Goal: Task Accomplishment & Management: Use online tool/utility

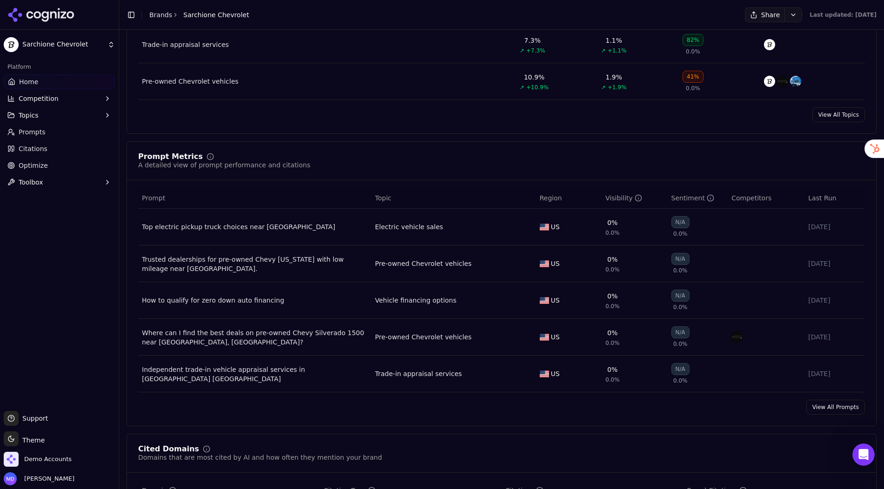
scroll to position [572, 0]
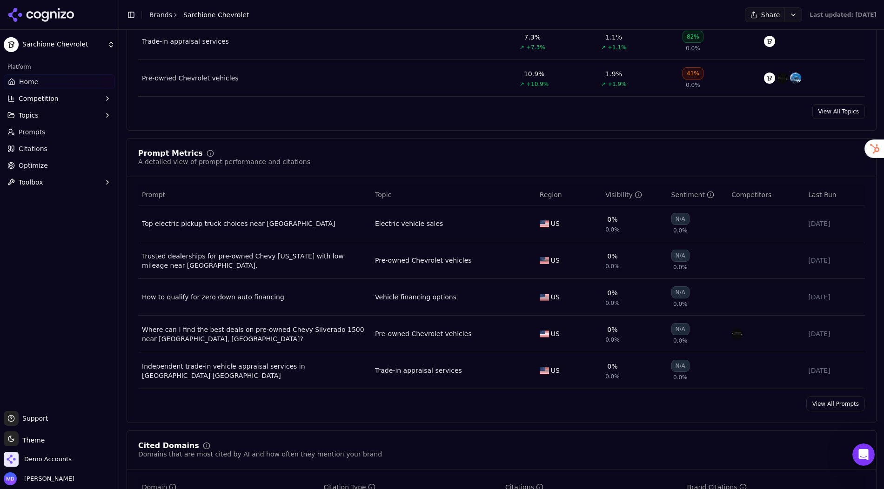
click at [817, 397] on link "View All Prompts" at bounding box center [835, 404] width 59 height 15
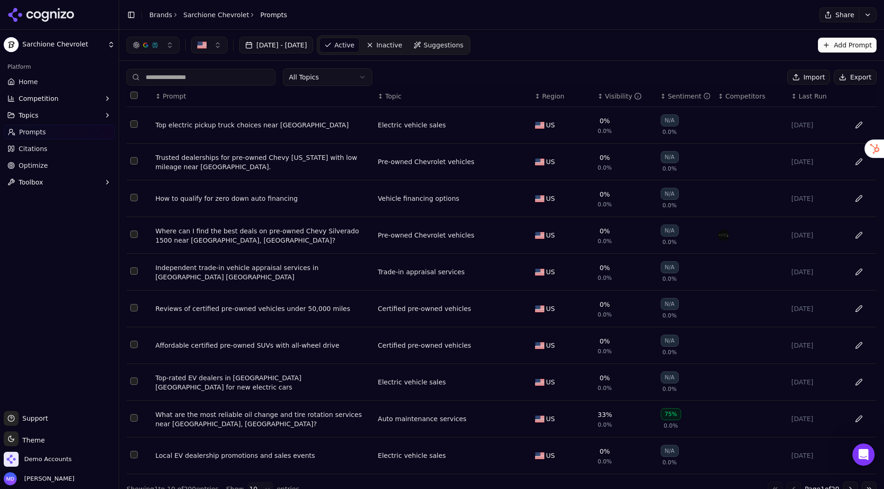
click at [616, 99] on div "Visibility" at bounding box center [623, 96] width 37 height 9
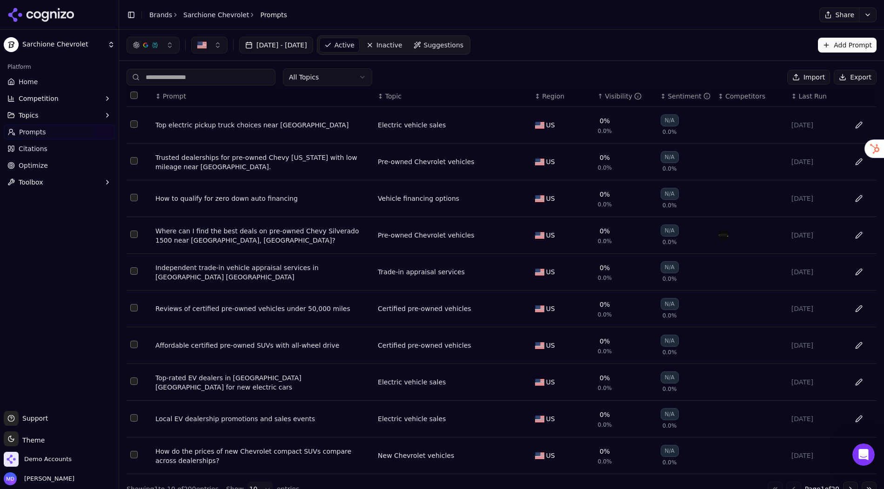
click at [616, 99] on div "Visibility" at bounding box center [623, 96] width 37 height 9
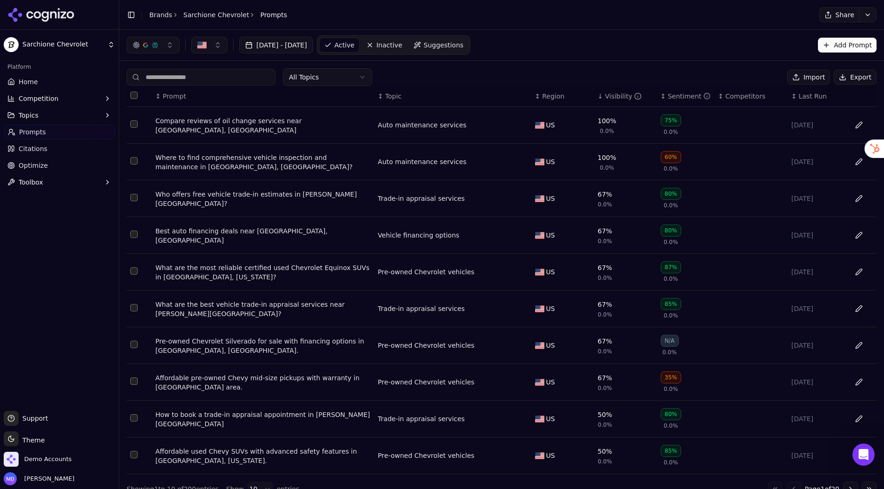
scroll to position [12, 0]
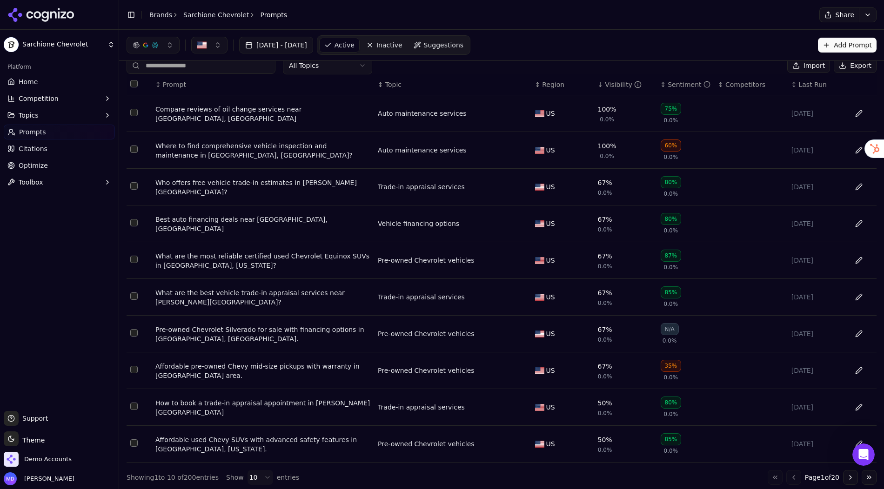
click at [264, 472] on html "Sarchione Chevrolet Platform Home Competition Topics Prompts Citations Optimize…" at bounding box center [442, 244] width 884 height 489
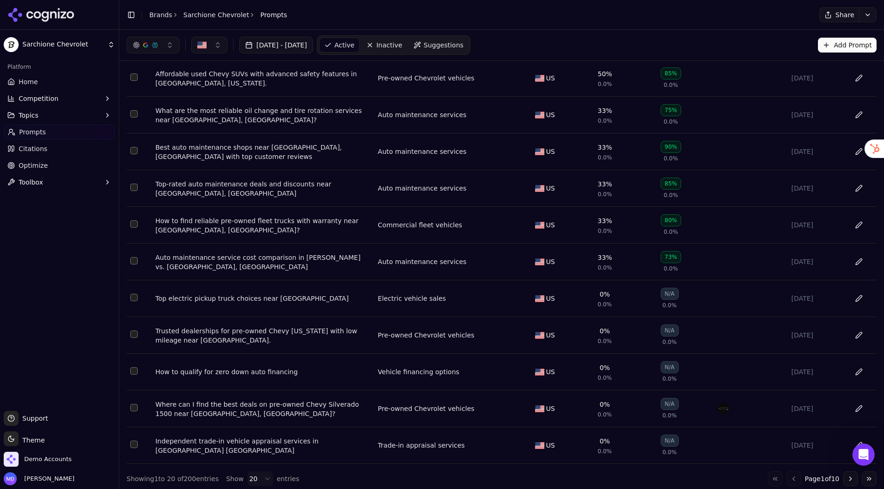
scroll to position [0, 0]
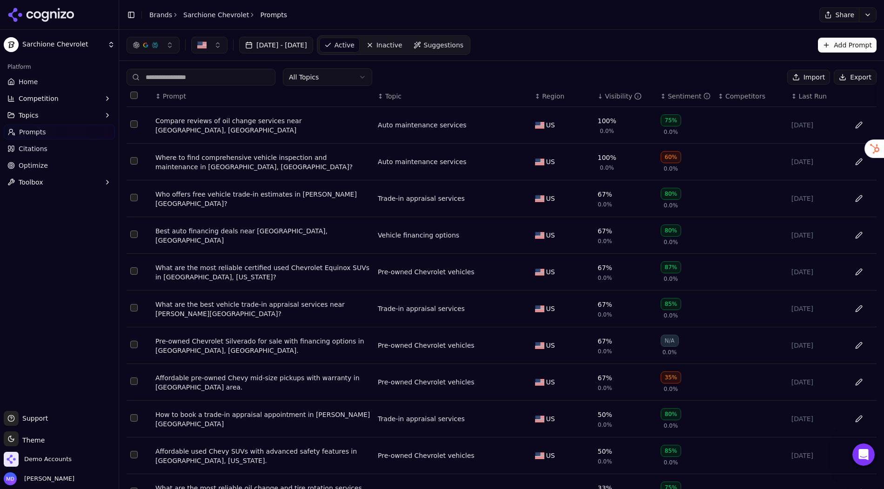
click at [623, 93] on div "Visibility" at bounding box center [623, 96] width 37 height 9
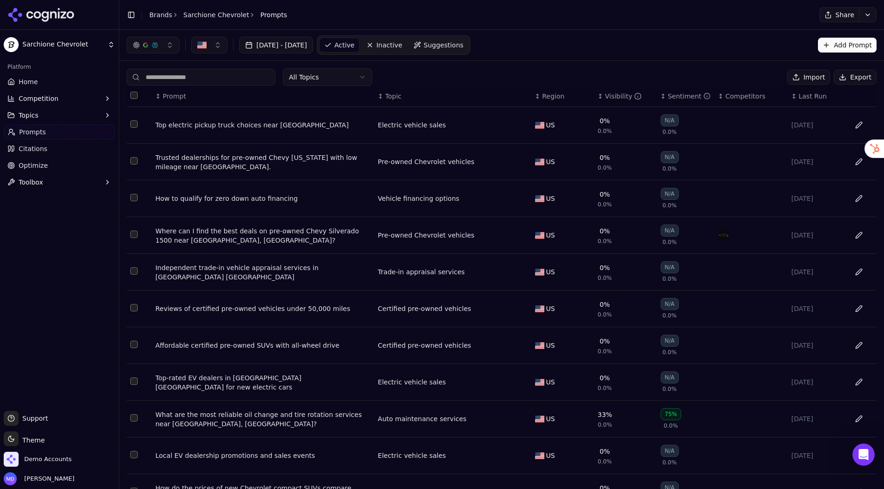
click at [70, 142] on link "Citations" at bounding box center [59, 148] width 111 height 15
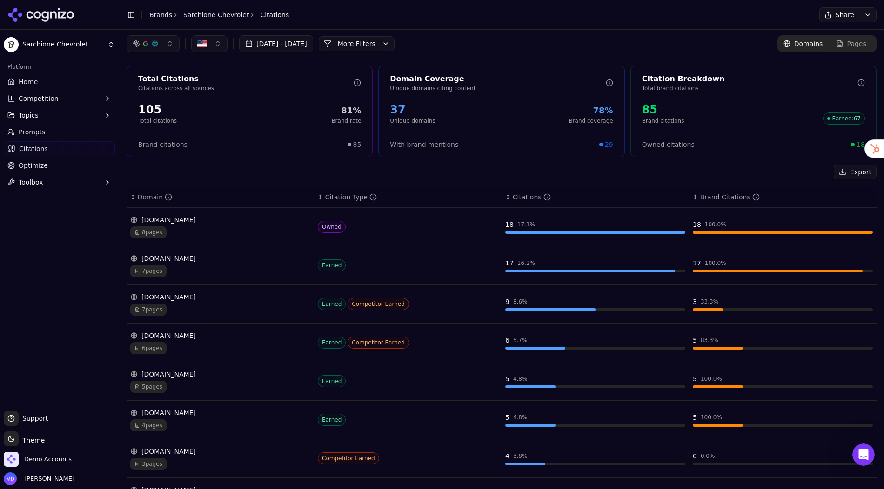
click at [51, 86] on link "Home" at bounding box center [59, 81] width 111 height 15
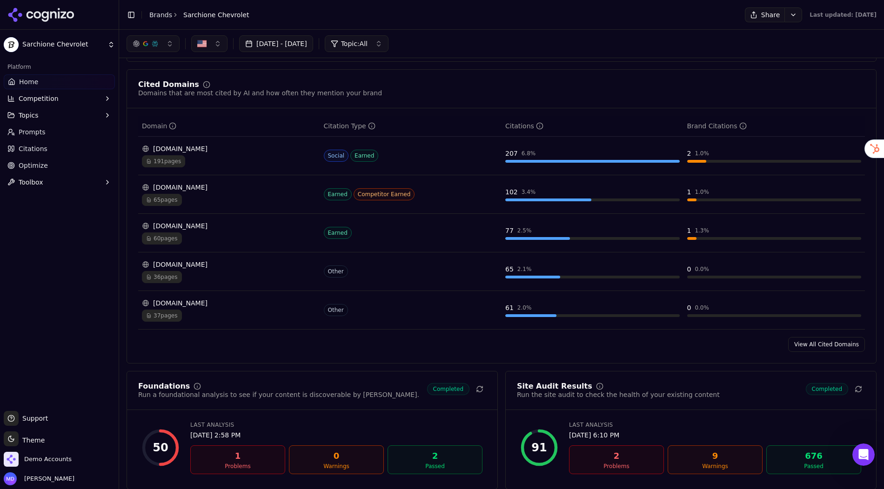
scroll to position [913, 0]
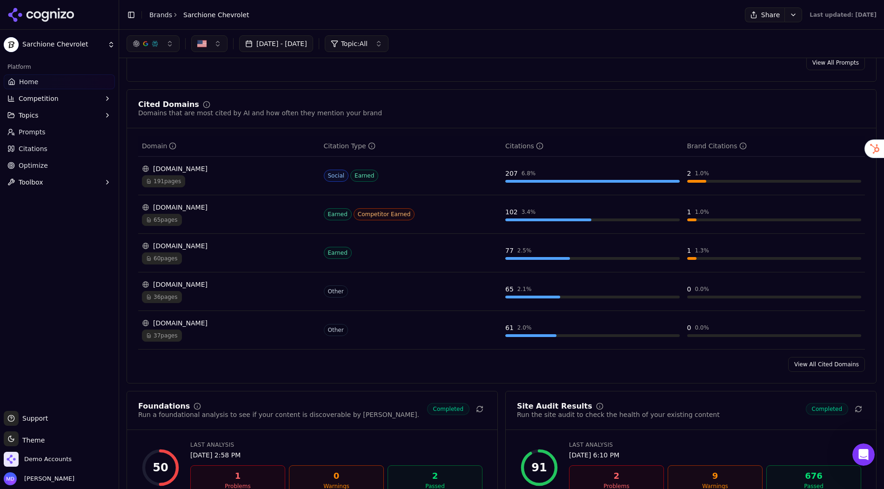
click at [32, 149] on span "Citations" at bounding box center [33, 148] width 29 height 9
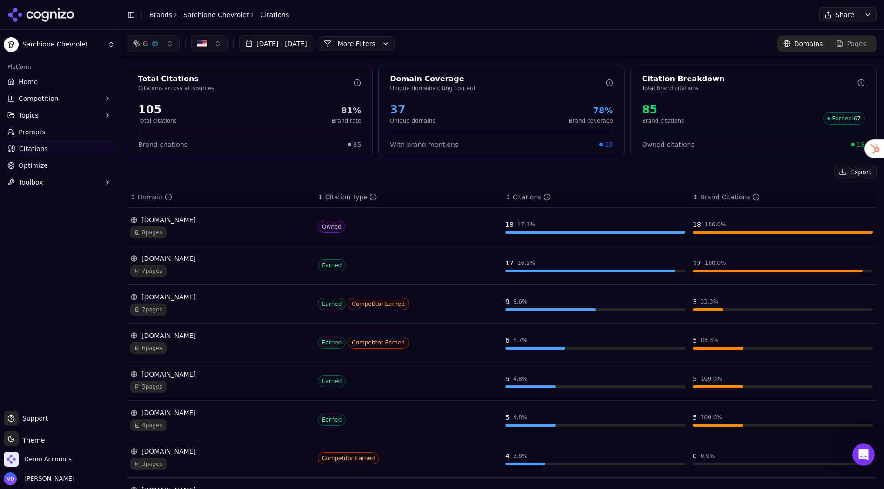
click at [187, 200] on div "↕ Domain" at bounding box center [220, 197] width 180 height 9
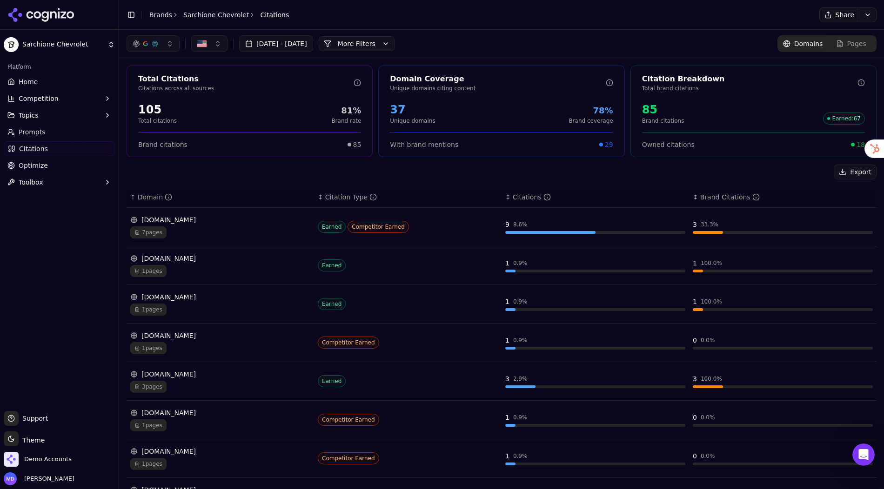
click at [187, 199] on div "↑ Domain" at bounding box center [220, 197] width 180 height 9
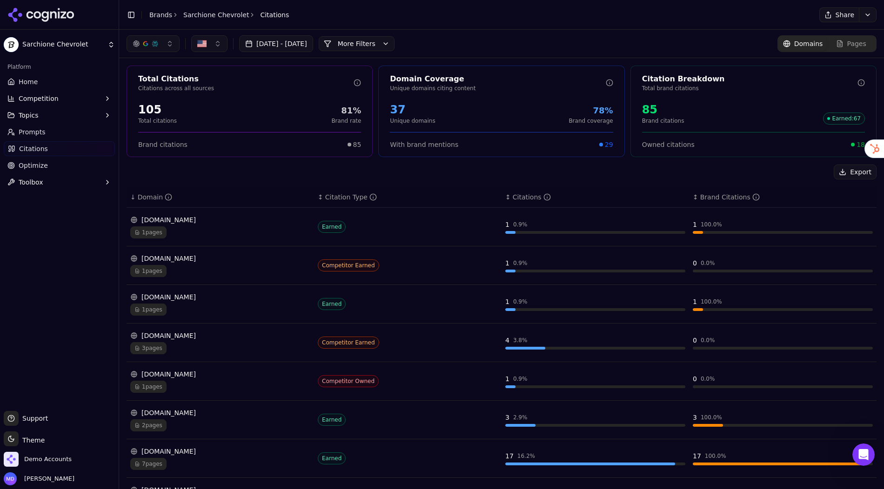
click at [187, 199] on div "↓ Domain" at bounding box center [220, 197] width 180 height 9
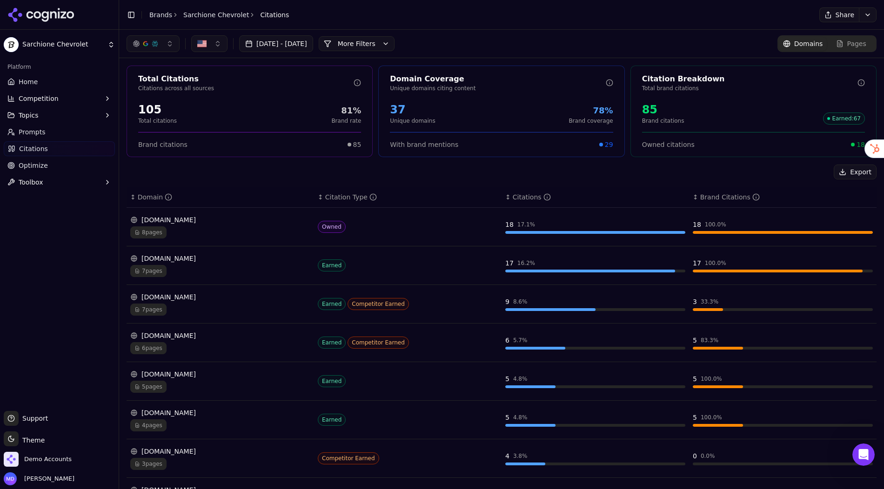
click at [44, 78] on link "Home" at bounding box center [59, 81] width 111 height 15
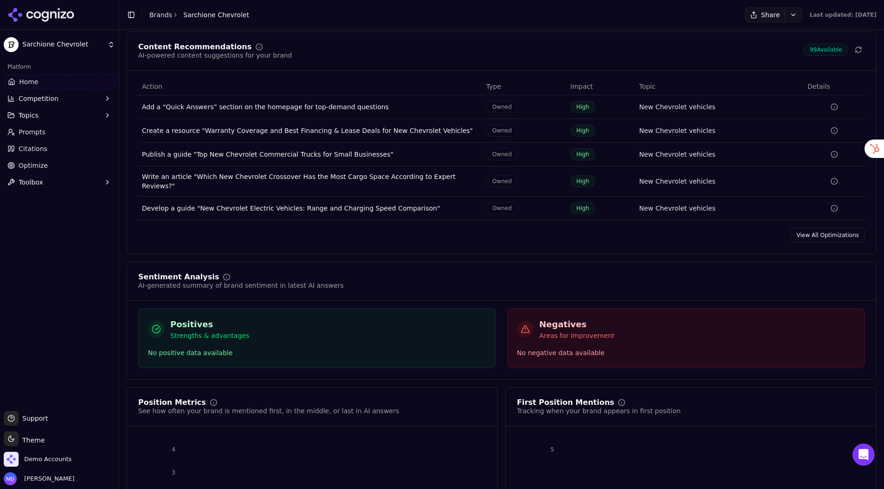
scroll to position [1405, 0]
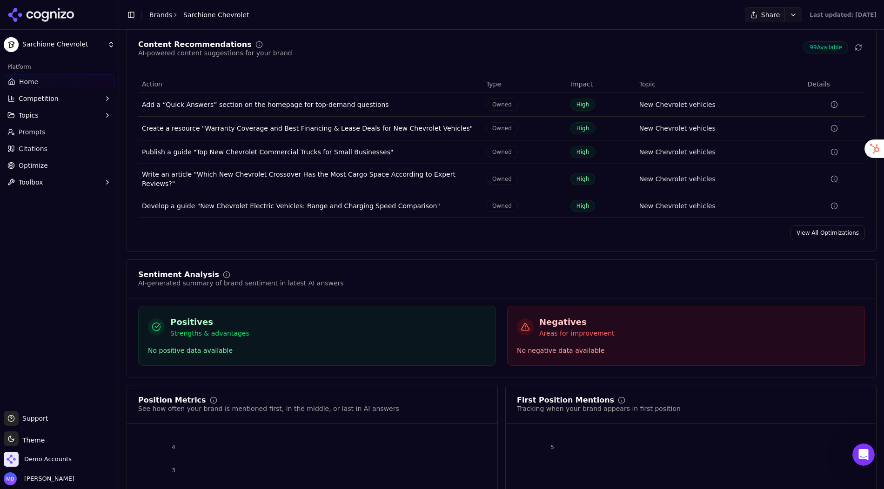
click at [802, 226] on link "View All Optimizations" at bounding box center [827, 233] width 74 height 15
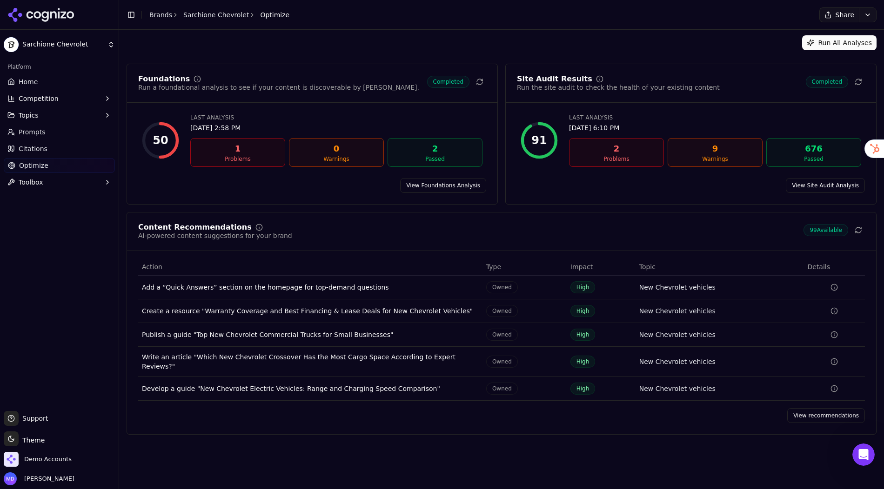
click at [843, 411] on link "View recommendations" at bounding box center [826, 415] width 78 height 15
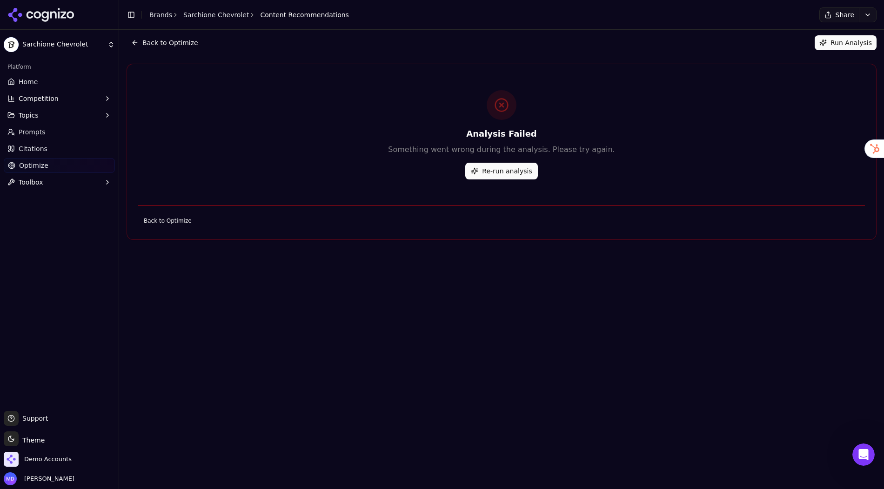
click at [480, 180] on div "Analysis Failed Something went wrong during the analysis. Please try again. Re-…" at bounding box center [501, 134] width 749 height 119
click at [479, 169] on button "Re-run analysis" at bounding box center [501, 171] width 72 height 17
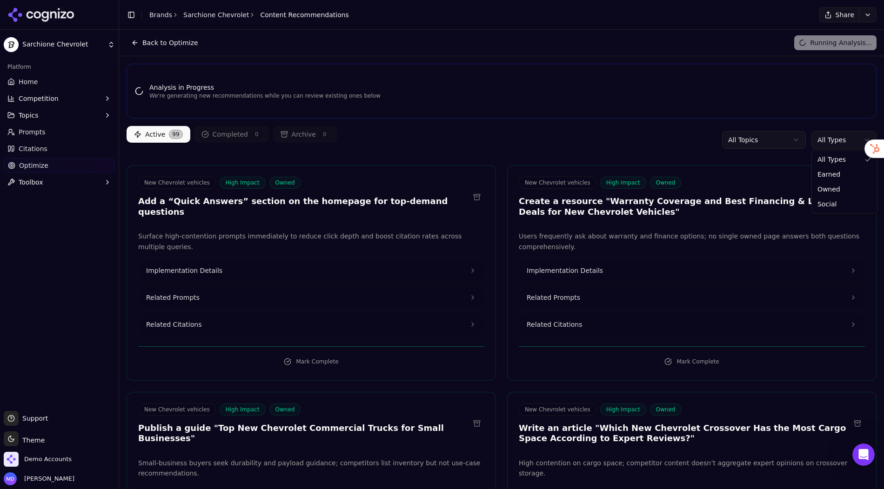
click at [851, 144] on html "Sarchione Chevrolet Platform Home Competition Topics Prompts Citations Optimize…" at bounding box center [442, 244] width 884 height 489
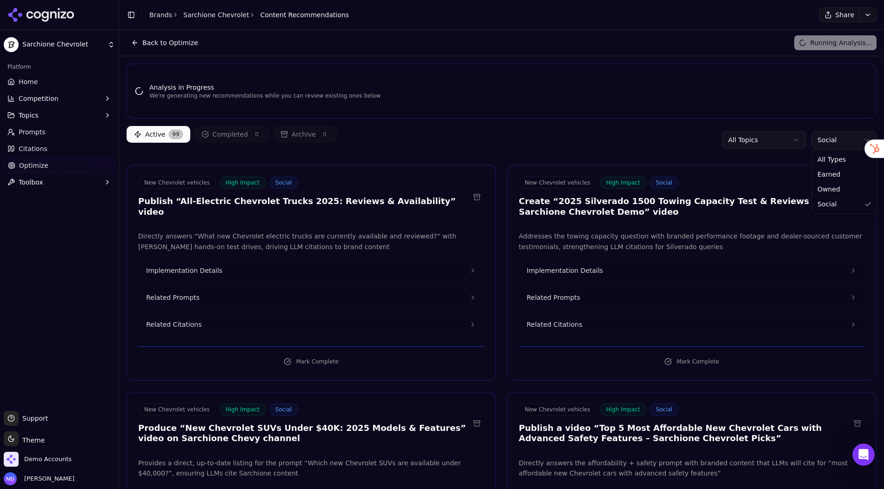
click at [830, 135] on html "Sarchione Chevrolet Platform Home Competition Topics Prompts Citations Optimize…" at bounding box center [442, 244] width 884 height 489
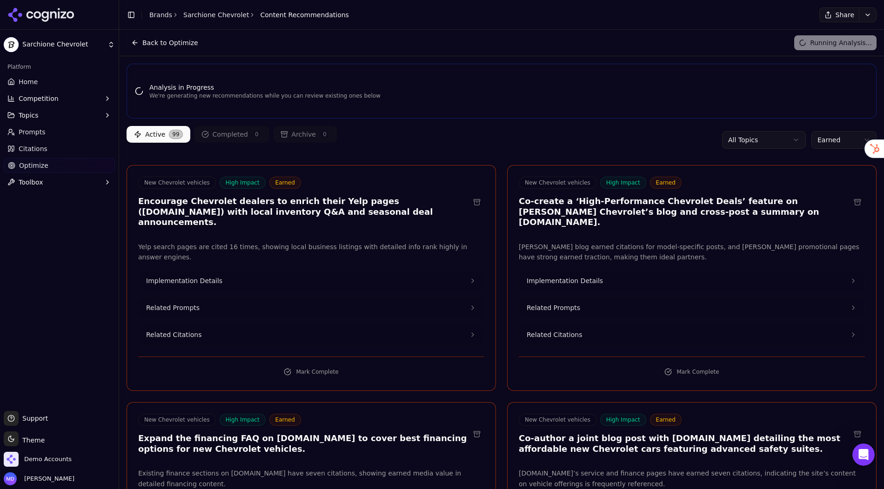
click at [825, 138] on html "Sarchione Chevrolet Platform Home Competition Topics Prompts Citations Optimize…" at bounding box center [442, 244] width 884 height 489
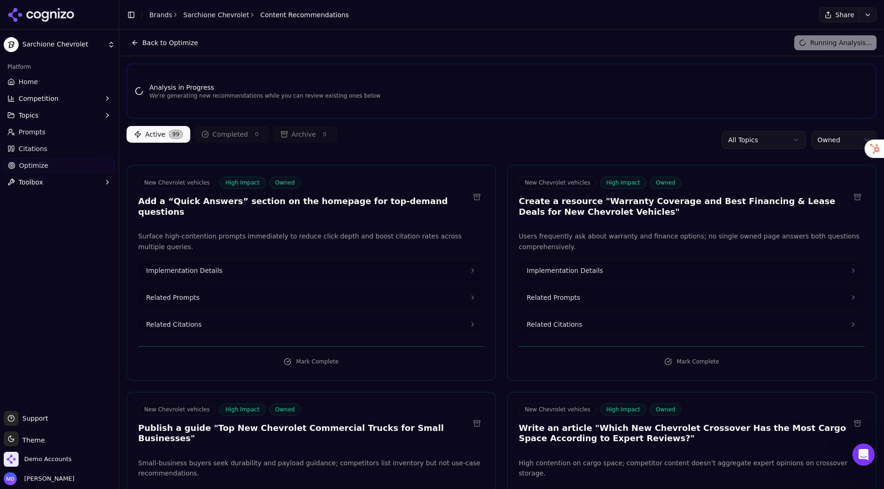
click at [821, 141] on html "Sarchione Chevrolet Platform Home Competition Topics Prompts Citations Optimize…" at bounding box center [442, 244] width 884 height 489
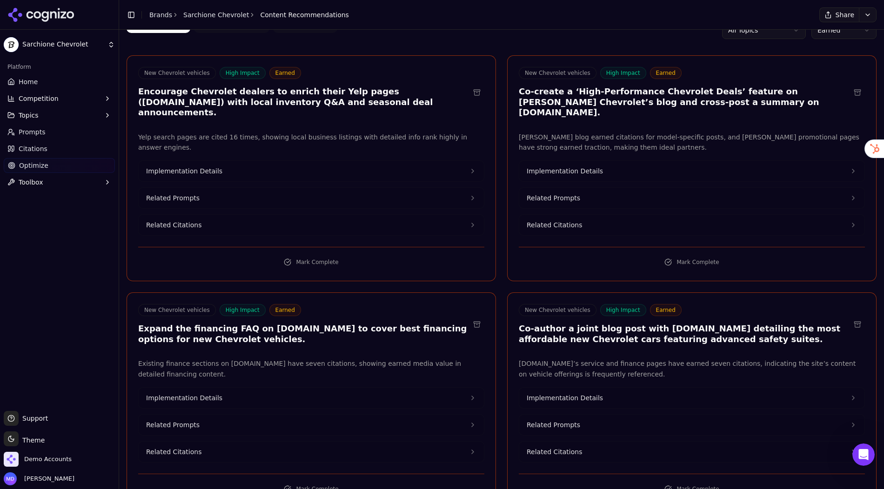
scroll to position [112, 0]
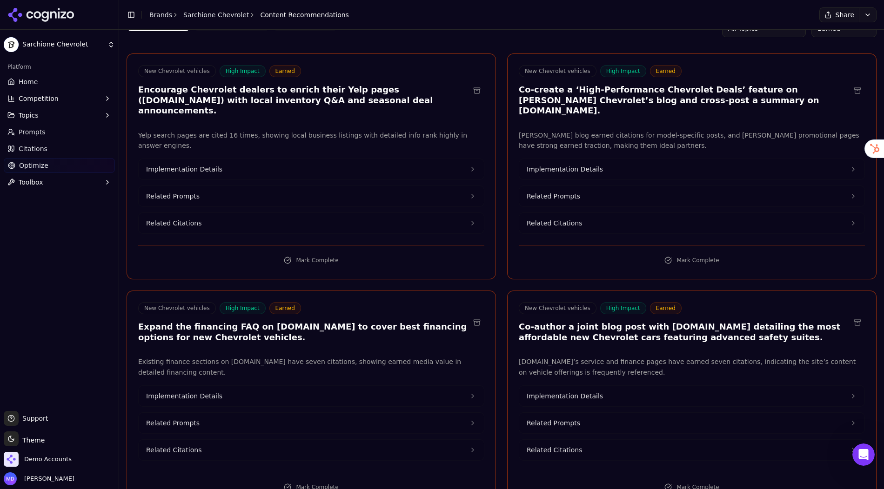
click at [177, 413] on button "Related Prompts" at bounding box center [311, 423] width 345 height 20
click at [180, 392] on span "Implementation Details" at bounding box center [184, 396] width 76 height 9
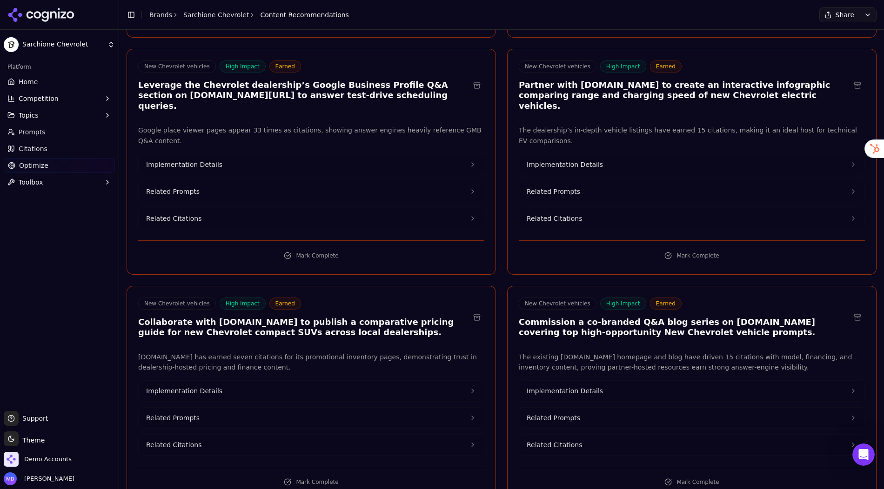
scroll to position [644, 0]
click at [552, 386] on span "Implementation Details" at bounding box center [564, 390] width 76 height 9
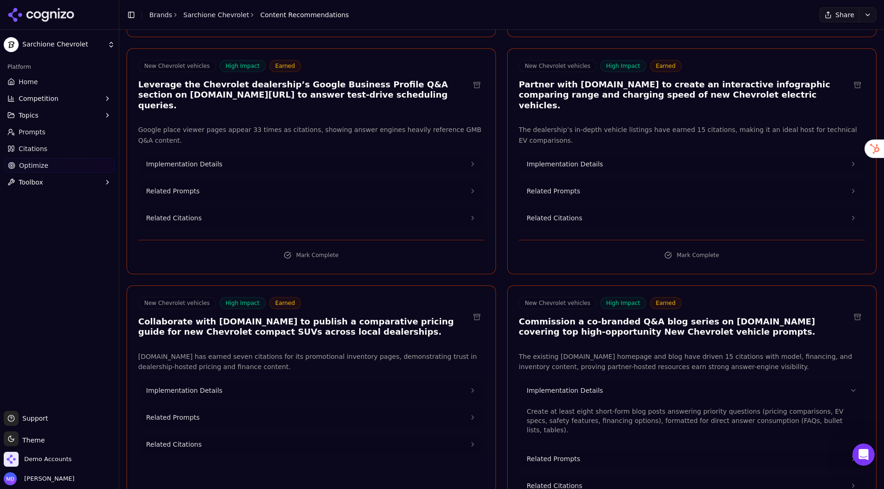
click at [566, 160] on span "Implementation Details" at bounding box center [564, 164] width 76 height 9
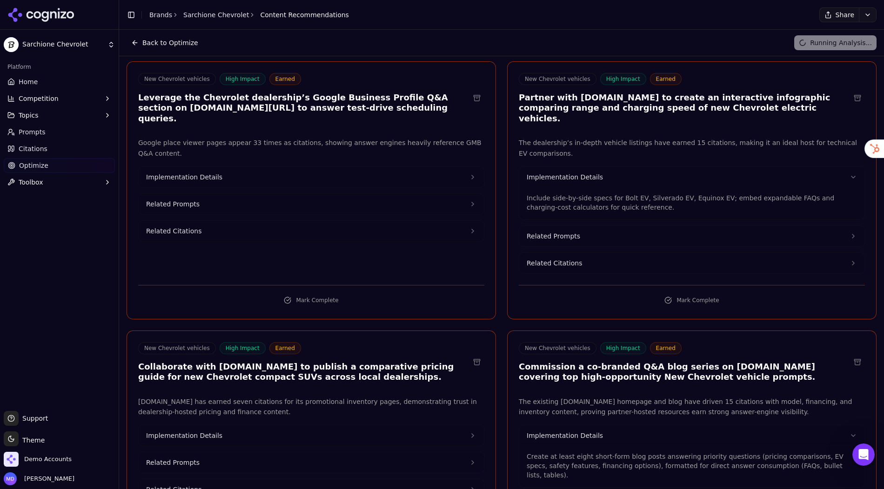
scroll to position [628, 0]
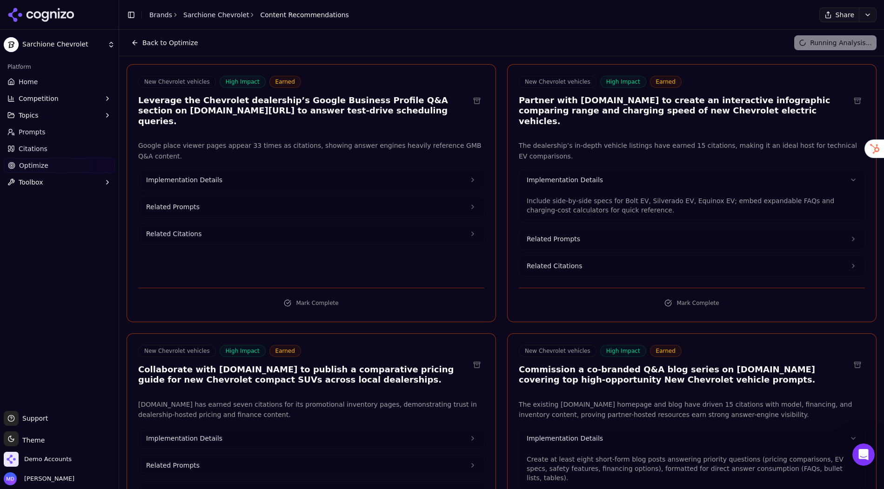
click at [40, 114] on button "Topics" at bounding box center [59, 115] width 111 height 15
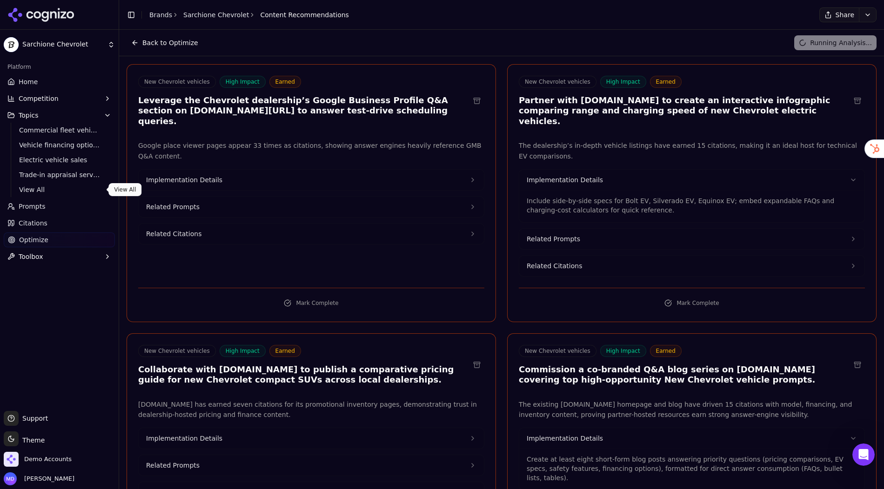
click at [45, 189] on span "View All" at bounding box center [59, 189] width 81 height 9
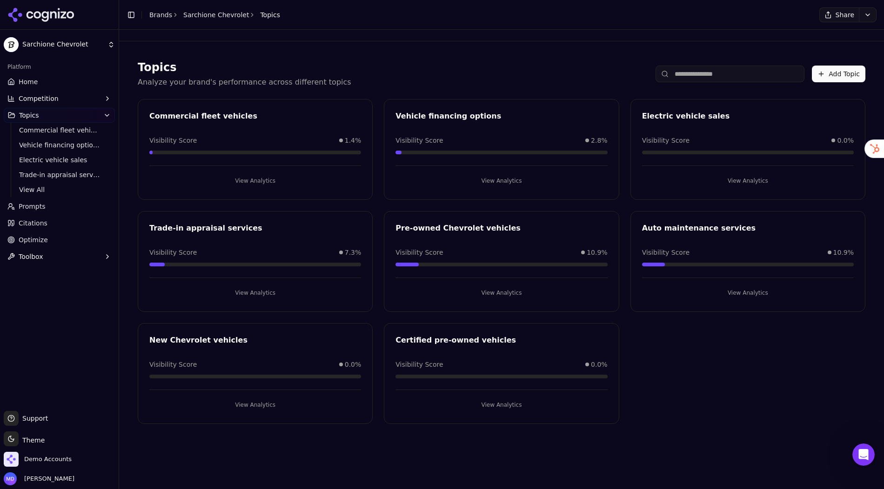
click at [31, 81] on span "Home" at bounding box center [28, 81] width 19 height 9
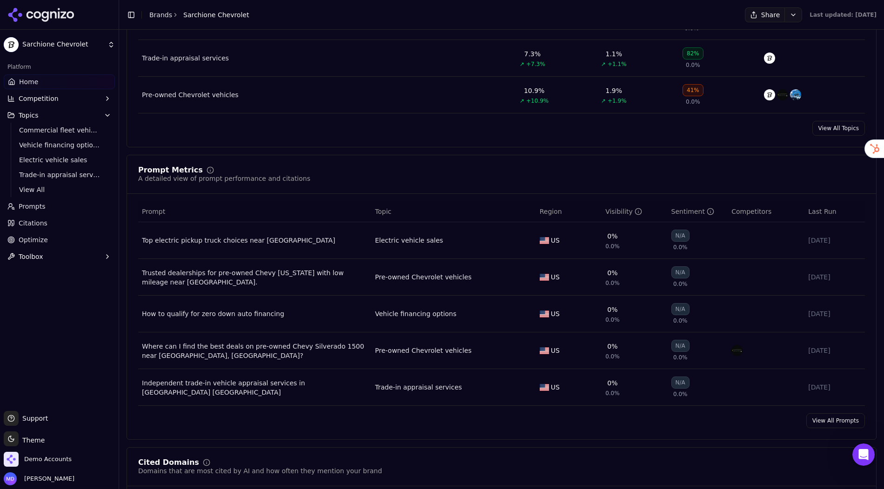
scroll to position [557, 0]
click at [158, 9] on div "Toggle Sidebar Brands Sarchione Chevrolet" at bounding box center [187, 14] width 137 height 13
click at [159, 17] on link "Brands" at bounding box center [160, 14] width 23 height 7
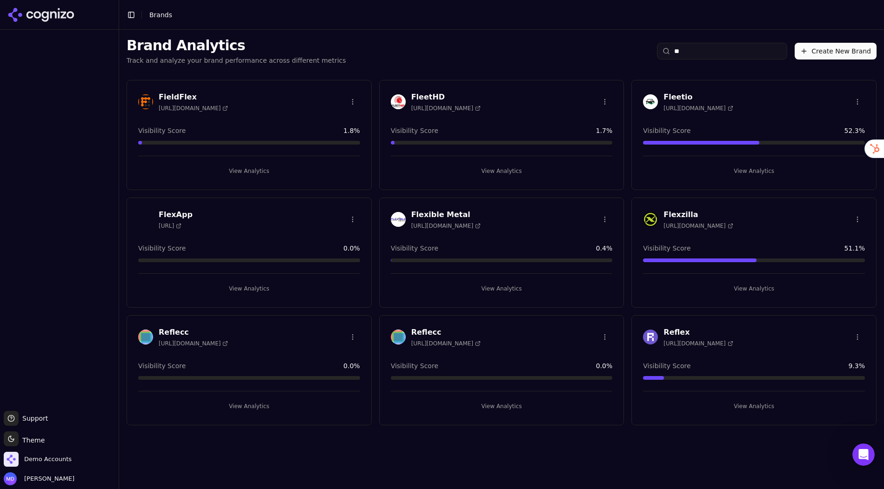
type input "*"
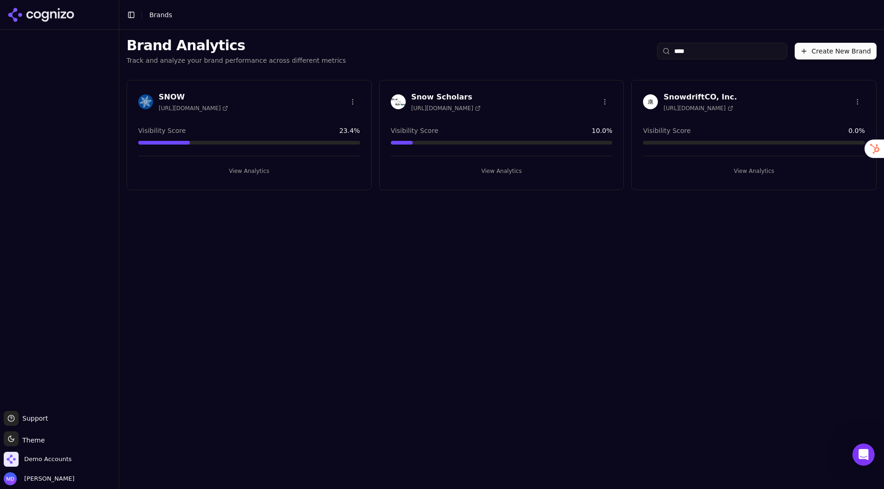
type input "****"
click at [751, 171] on button "View Analytics" at bounding box center [754, 171] width 222 height 15
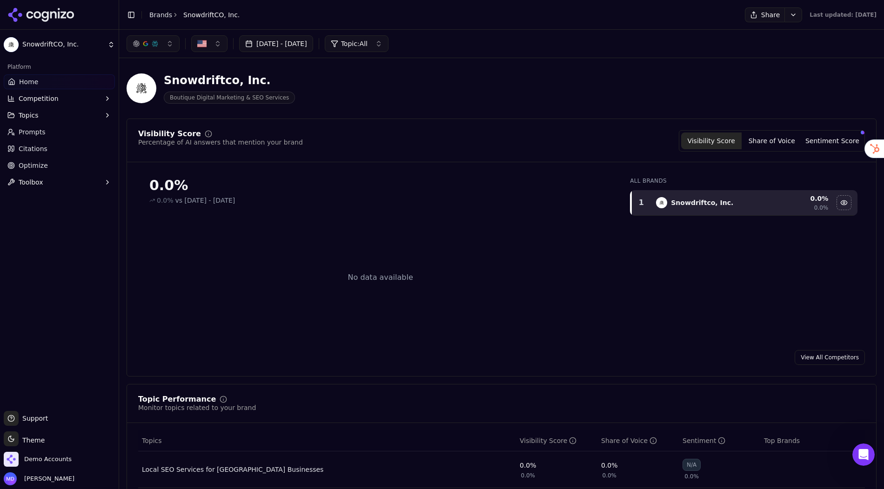
click at [33, 135] on span "Prompts" at bounding box center [32, 131] width 27 height 9
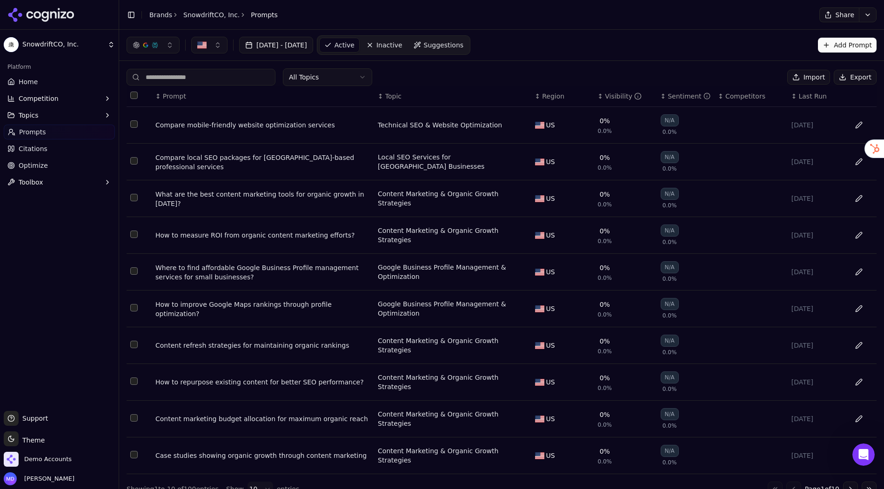
click at [33, 164] on span "Optimize" at bounding box center [33, 165] width 29 height 9
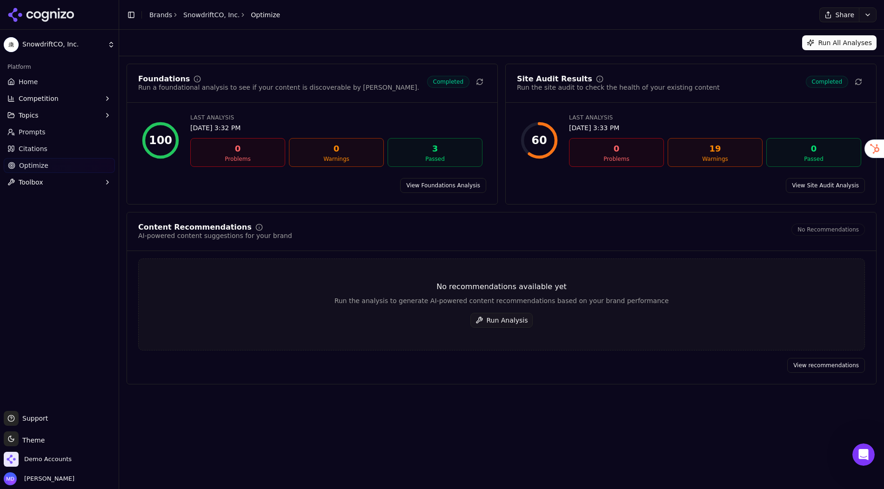
click at [511, 319] on button "Run Analysis" at bounding box center [501, 320] width 63 height 15
click at [43, 81] on link "Home" at bounding box center [59, 81] width 111 height 15
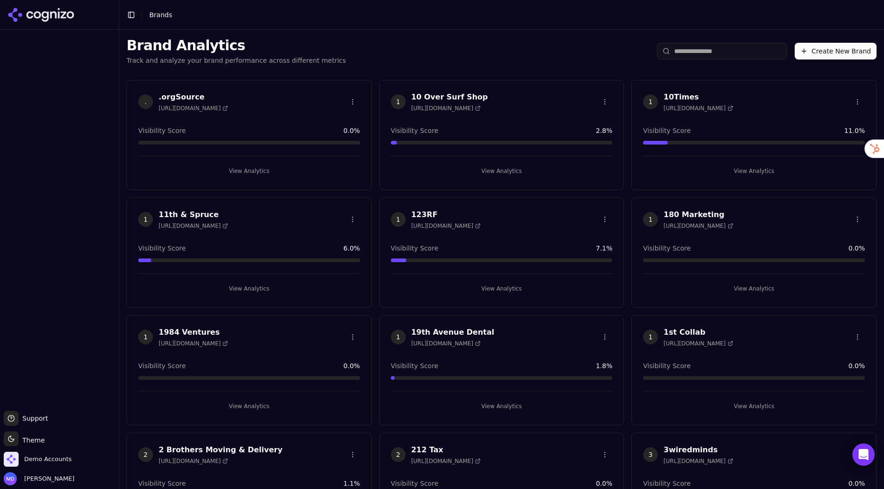
click at [673, 51] on input "search" at bounding box center [722, 51] width 130 height 17
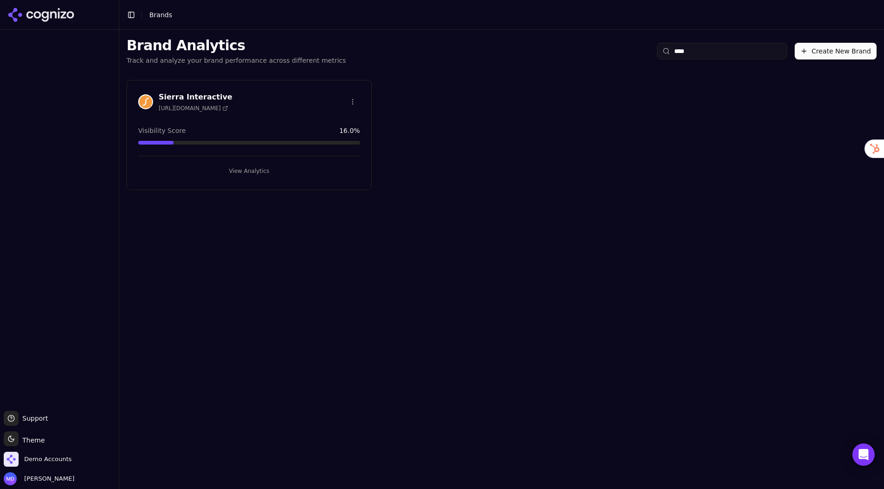
type input "****"
click at [265, 166] on button "View Analytics" at bounding box center [249, 171] width 222 height 15
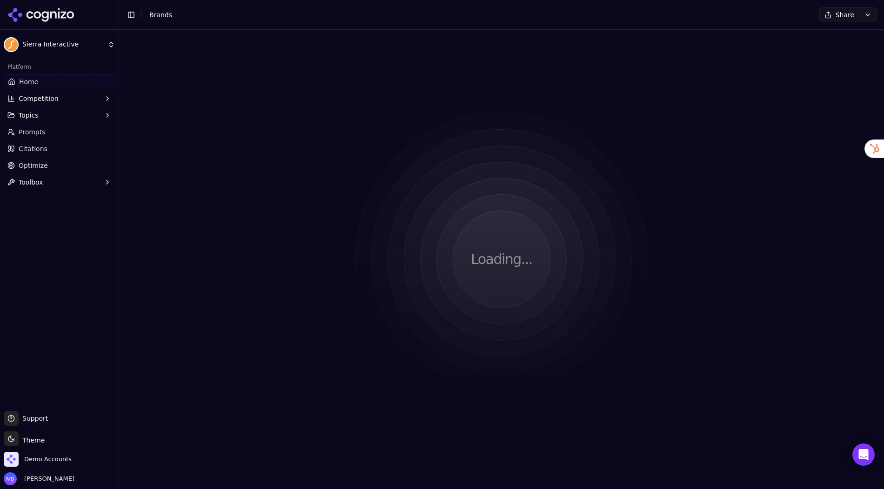
click at [44, 169] on span "Optimize" at bounding box center [33, 165] width 29 height 9
